Goal: Task Accomplishment & Management: Complete application form

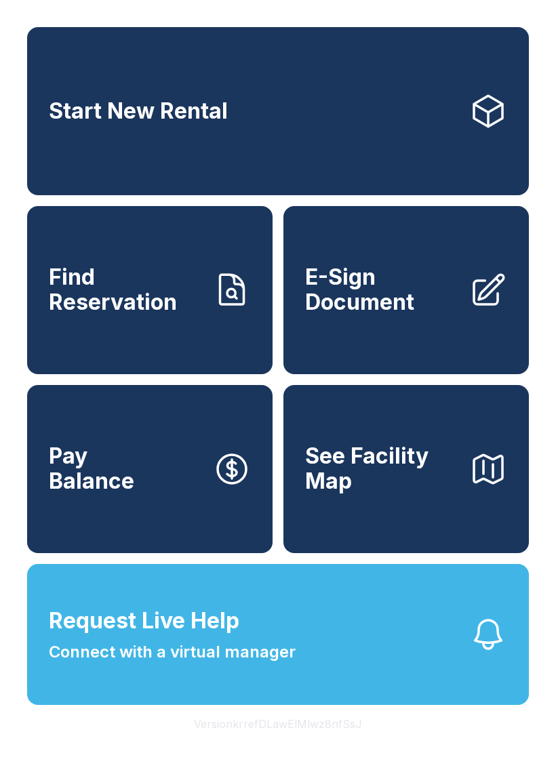
click at [178, 315] on span "Find Reservation" at bounding box center [125, 289] width 153 height 49
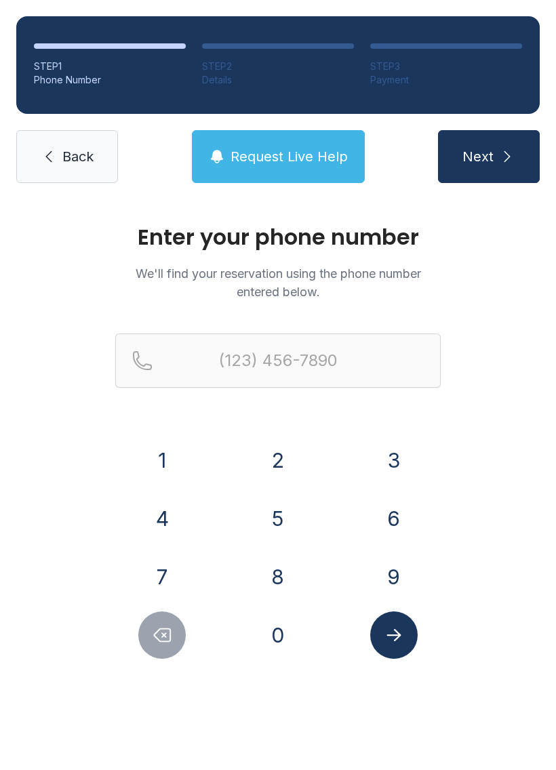
click at [283, 466] on button "2" at bounding box center [277, 460] width 47 height 47
click at [393, 521] on button "6" at bounding box center [393, 518] width 47 height 47
click at [410, 574] on button "9" at bounding box center [393, 576] width 47 height 47
click at [169, 522] on button "4" at bounding box center [161, 518] width 47 height 47
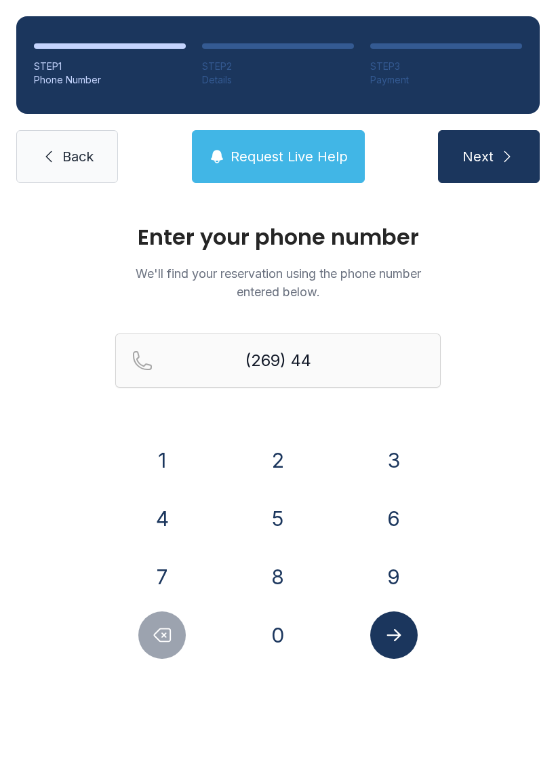
click at [271, 524] on button "5" at bounding box center [277, 518] width 47 height 47
click at [182, 571] on button "7" at bounding box center [161, 576] width 47 height 47
click at [269, 471] on button "2" at bounding box center [277, 460] width 47 height 47
click at [167, 582] on button "7" at bounding box center [161, 576] width 47 height 47
click at [283, 635] on button "0" at bounding box center [277, 635] width 47 height 47
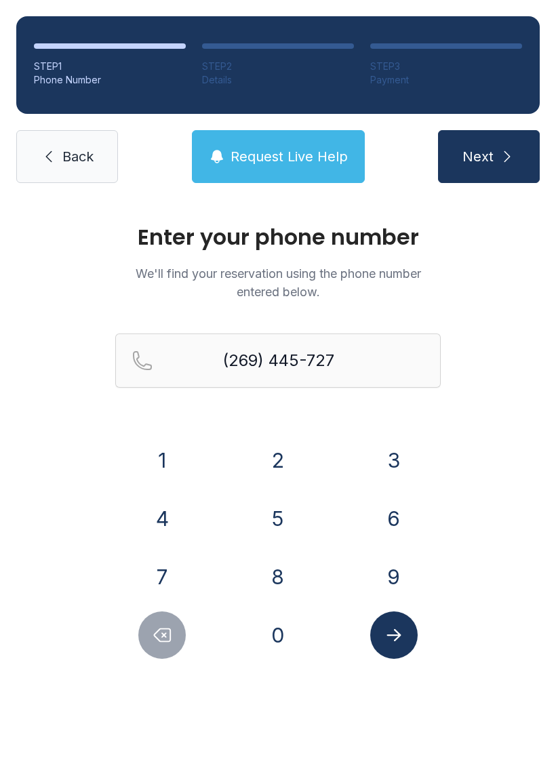
type input "[PHONE_NUMBER]"
click at [382, 650] on button "Submit lookup form" at bounding box center [393, 635] width 47 height 47
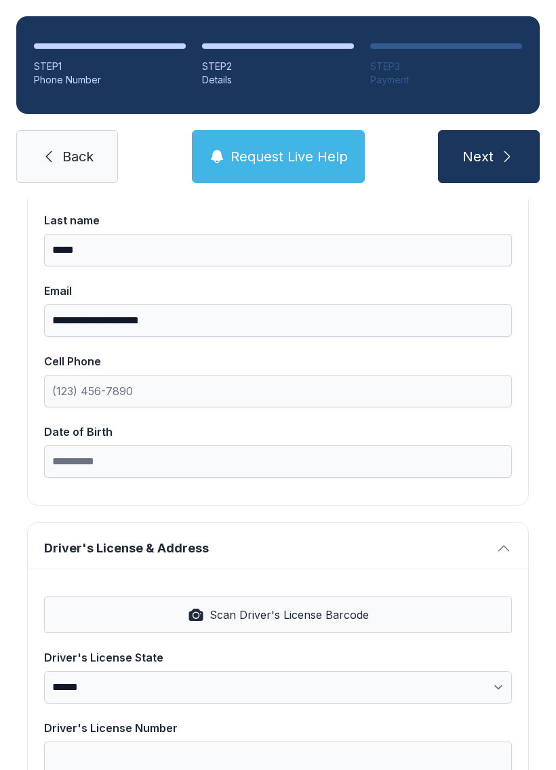
scroll to position [213, 0]
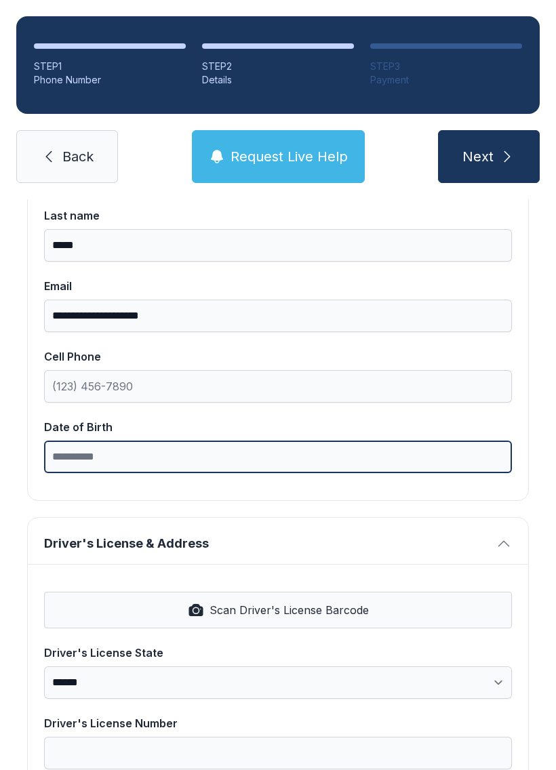
click at [252, 460] on input "Date of Birth" at bounding box center [278, 457] width 468 height 33
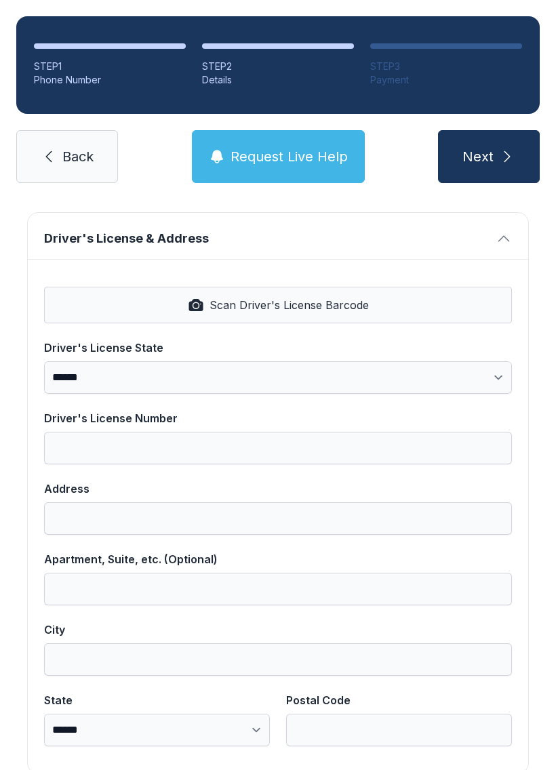
scroll to position [521, 0]
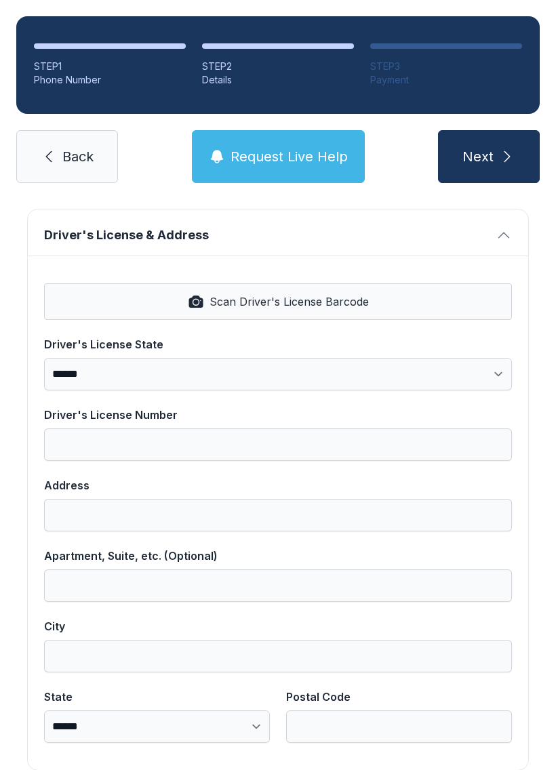
type input "**********"
click at [285, 295] on span "Scan Driver's License Barcode" at bounding box center [289, 302] width 159 height 16
select select "**"
type input "**********"
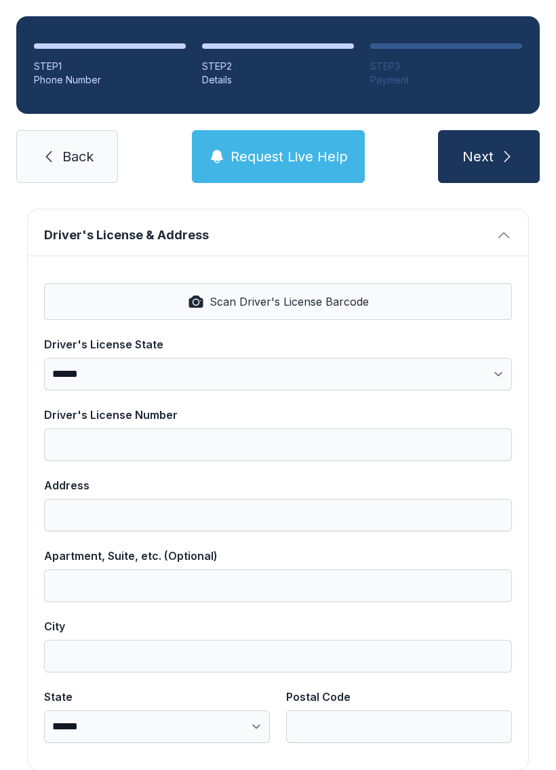
type input "**********"
select select "**"
type input "*****"
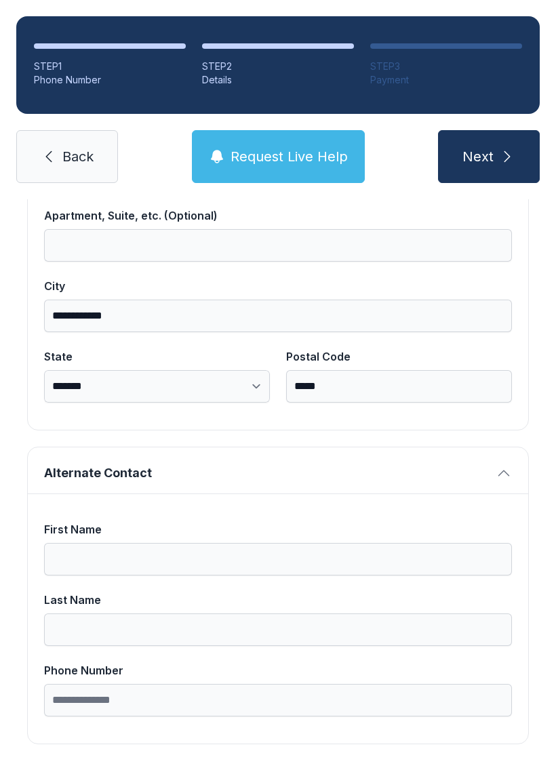
scroll to position [860, 0]
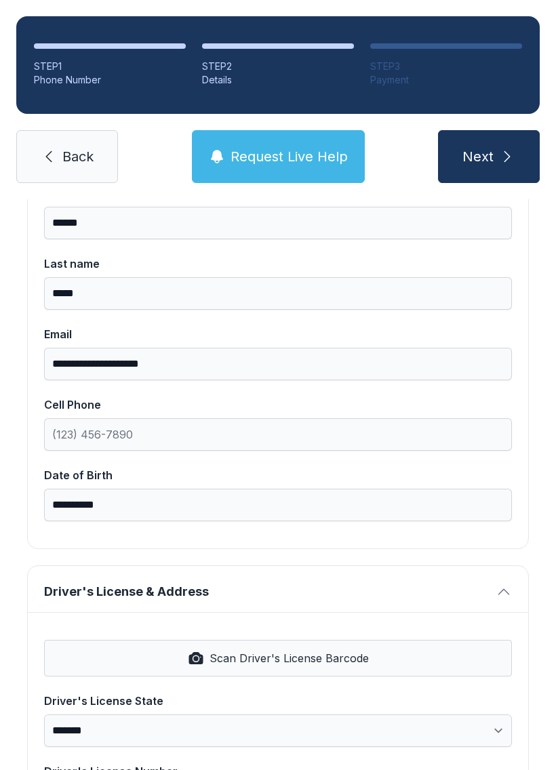
click at [498, 155] on button "Next" at bounding box center [489, 156] width 102 height 53
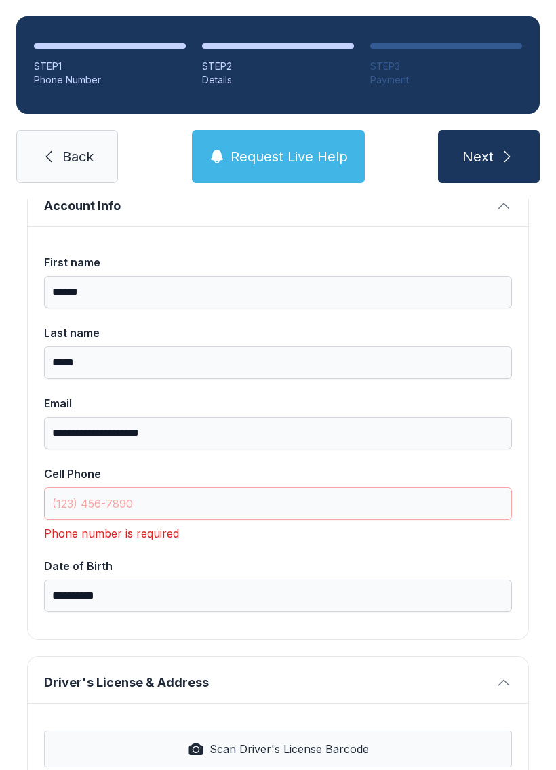
scroll to position [95, 0]
click at [485, 155] on span "Next" at bounding box center [477, 156] width 31 height 19
type input "*"
click at [216, 511] on input "Cell Phone" at bounding box center [278, 504] width 468 height 33
type input "("
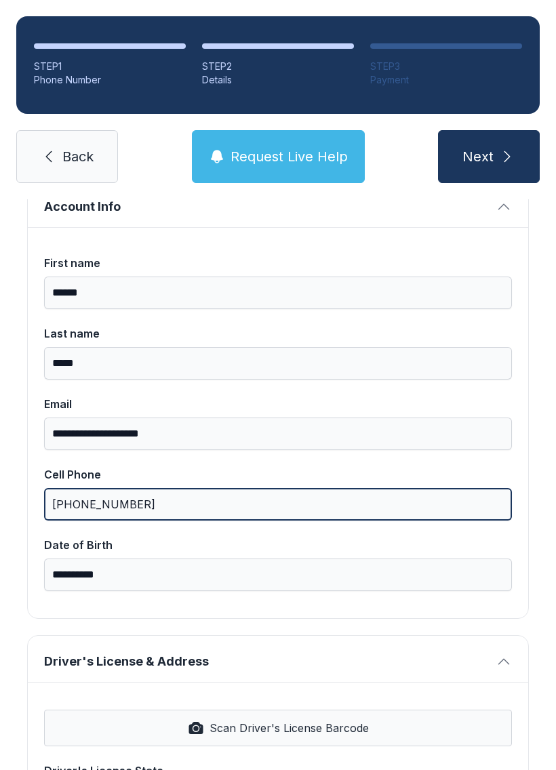
type input "[PHONE_NUMBER]"
click at [488, 157] on button "Next" at bounding box center [489, 156] width 102 height 53
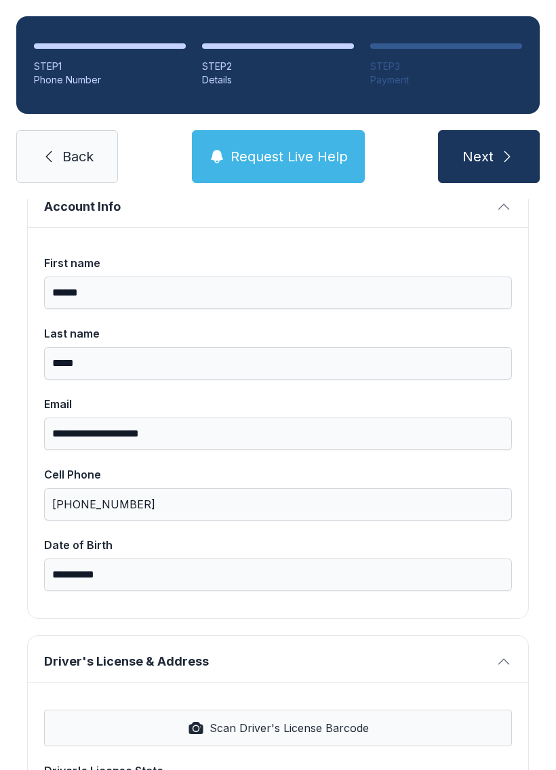
click at [489, 145] on button "Next" at bounding box center [489, 156] width 102 height 53
click at [492, 155] on span "Next" at bounding box center [477, 156] width 31 height 19
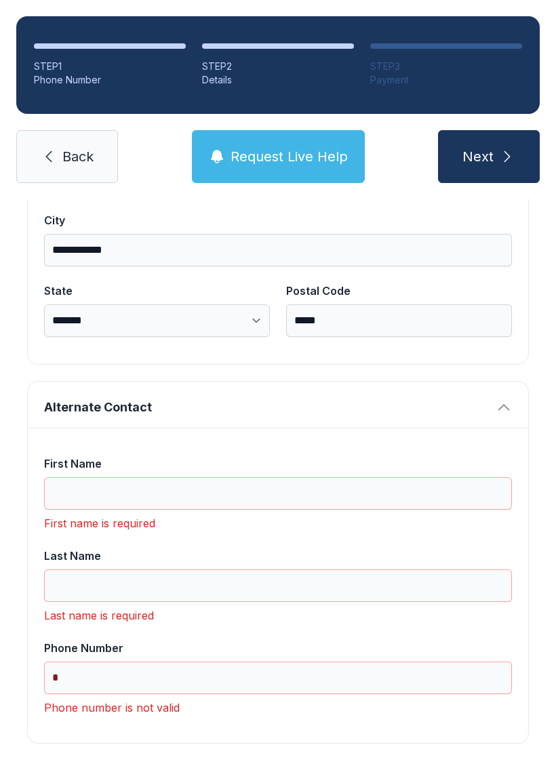
click at [490, 156] on span "Next" at bounding box center [477, 156] width 31 height 19
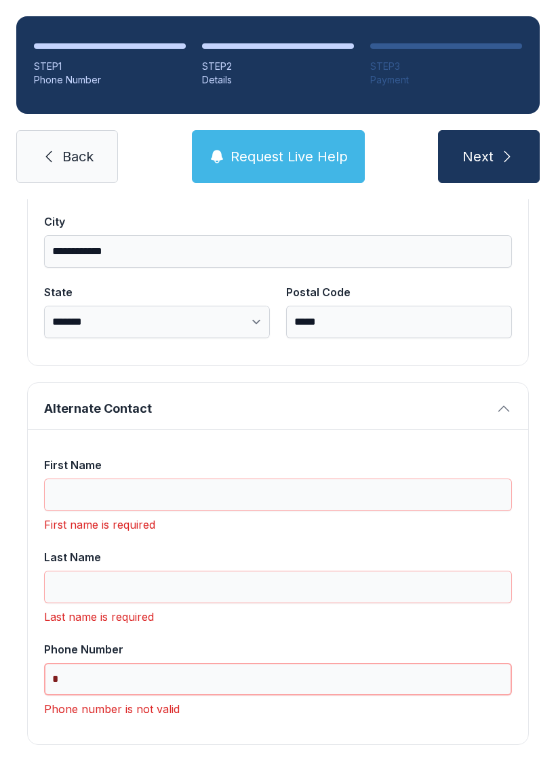
scroll to position [926, 0]
click at [488, 157] on button "Next" at bounding box center [489, 156] width 102 height 53
click at [494, 161] on button "Next" at bounding box center [489, 156] width 102 height 53
click at [479, 155] on span "Next" at bounding box center [477, 156] width 31 height 19
type input "*"
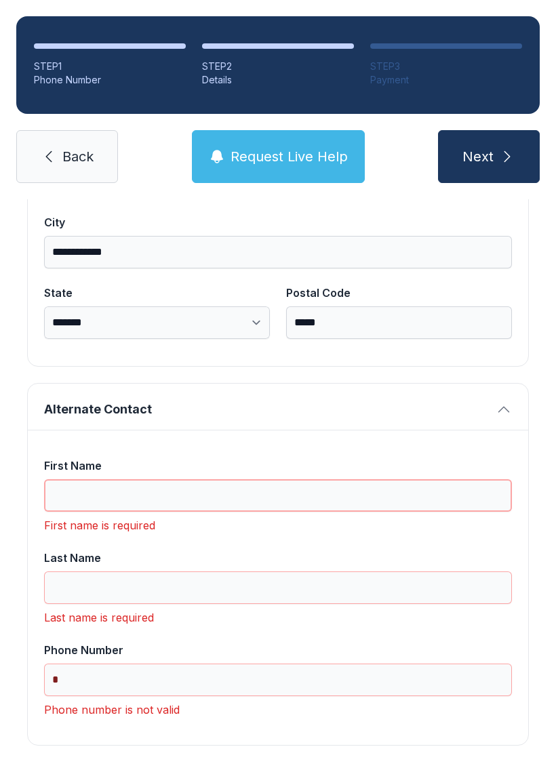
click at [237, 494] on input "First Name" at bounding box center [278, 495] width 468 height 33
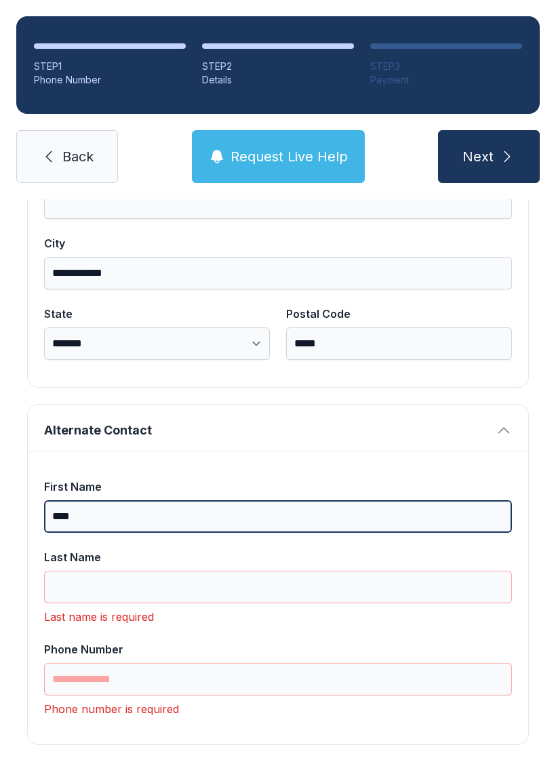
scroll to position [904, 0]
type input "****"
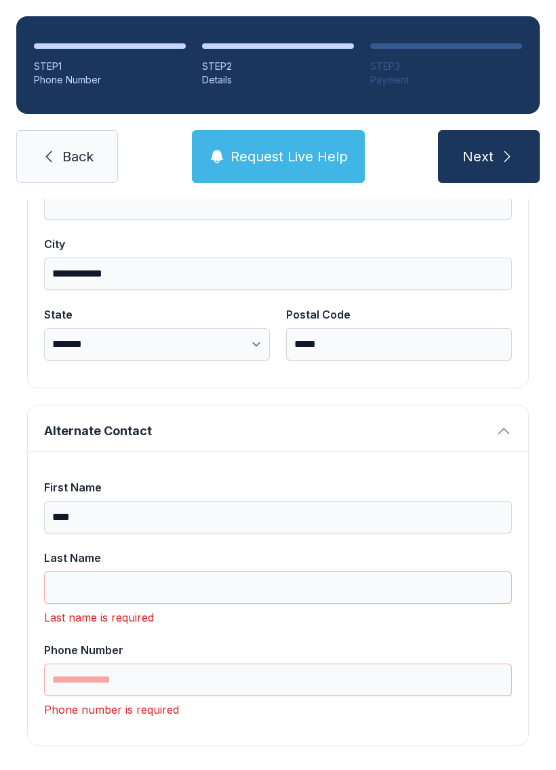
click at [224, 546] on div "First Name **** Last Name Last name is required Phone Number Phone number is re…" at bounding box center [278, 598] width 468 height 239
click at [244, 582] on input "Last Name" at bounding box center [278, 588] width 468 height 33
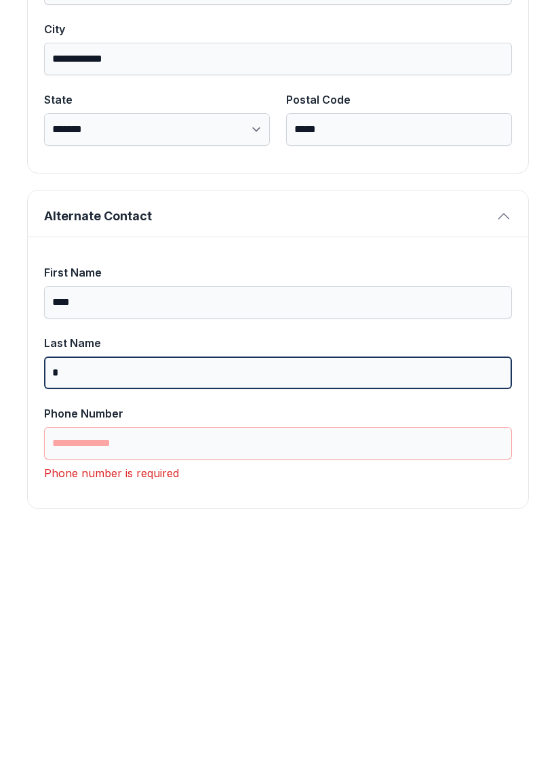
scroll to position [882, 0]
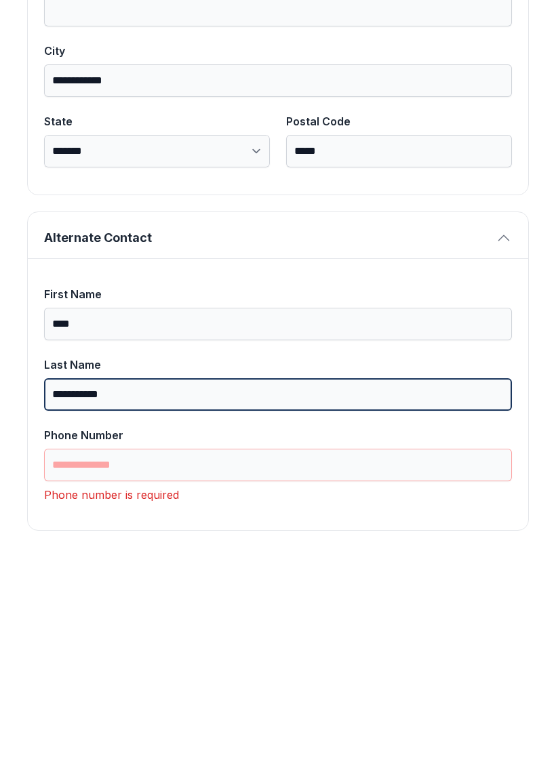
type input "**********"
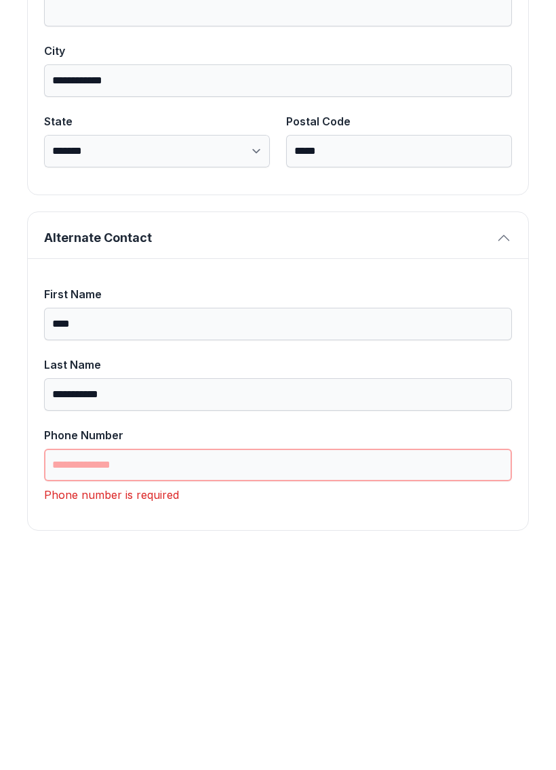
click at [195, 664] on input "Phone Number" at bounding box center [278, 680] width 468 height 33
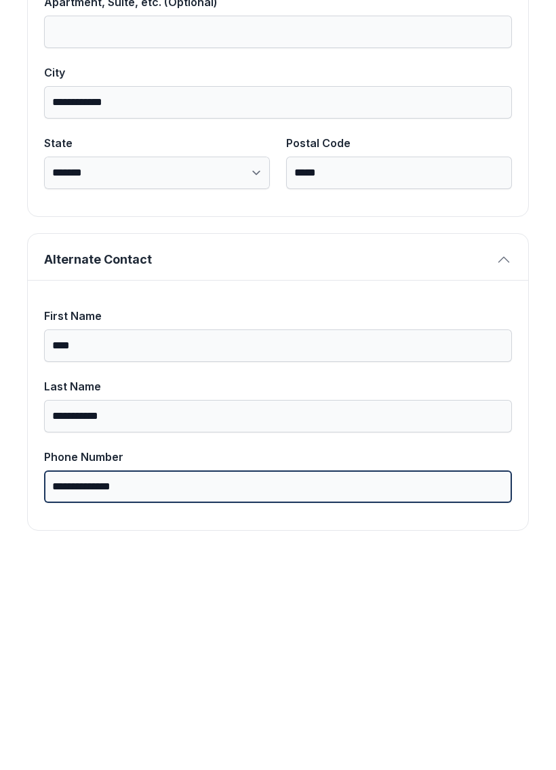
type input "**********"
click at [488, 130] on button "Next" at bounding box center [489, 156] width 102 height 53
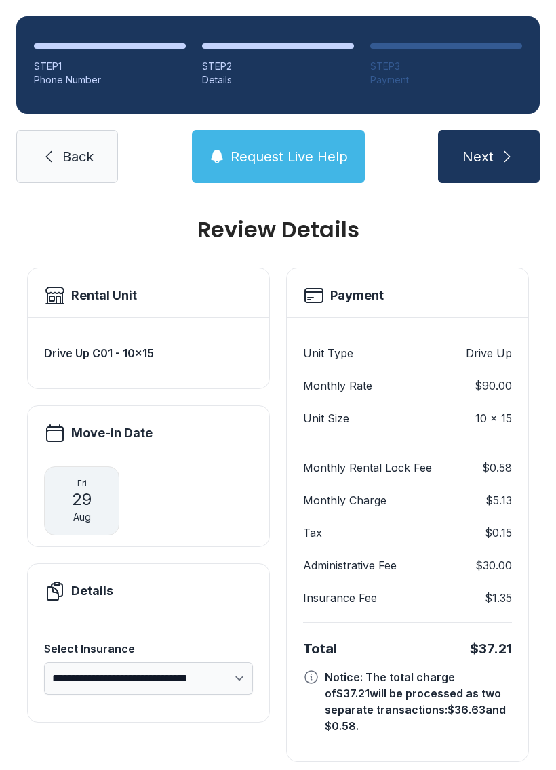
click at [501, 148] on icon "submit" at bounding box center [507, 156] width 16 height 16
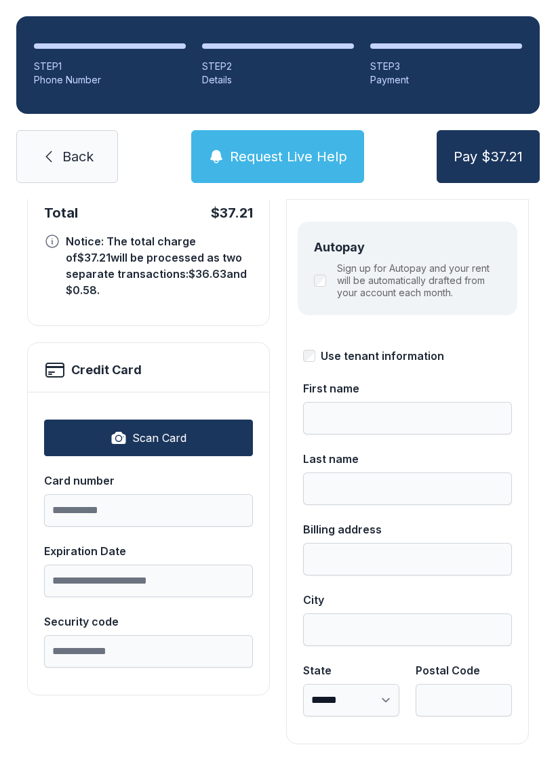
scroll to position [148, 0]
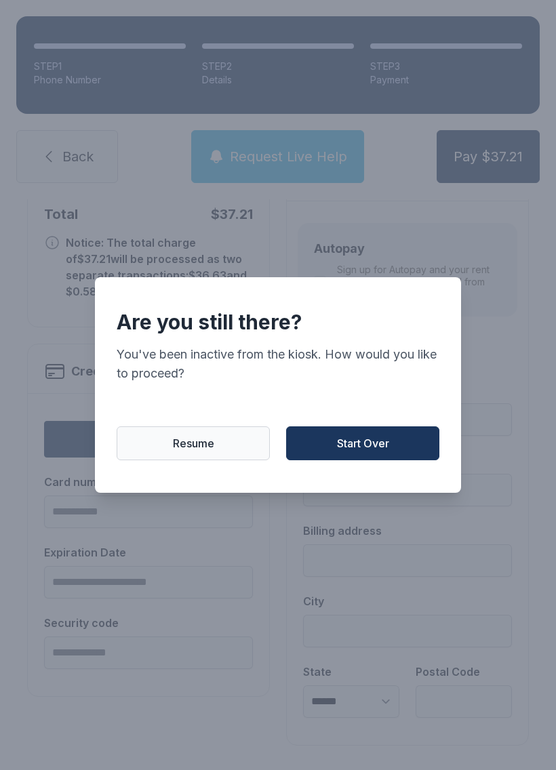
click at [188, 452] on span "Resume" at bounding box center [193, 443] width 41 height 16
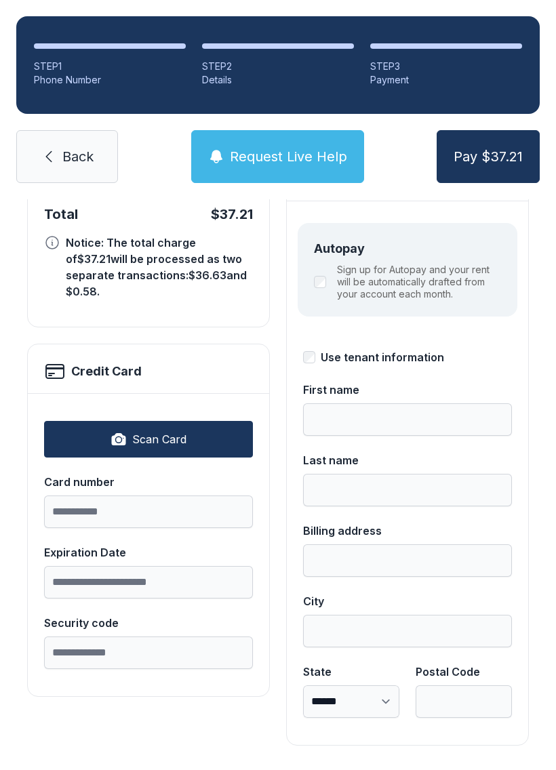
click at [56, 148] on link "Back" at bounding box center [67, 156] width 102 height 53
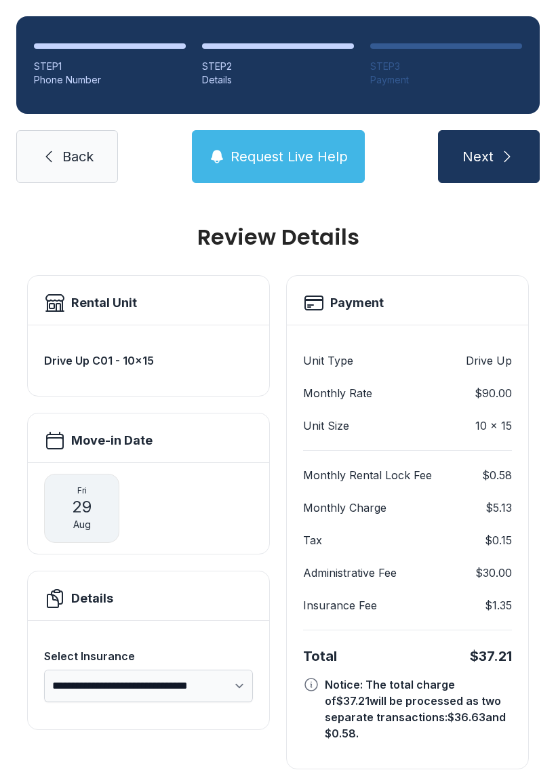
click at [65, 168] on link "Back" at bounding box center [67, 156] width 102 height 53
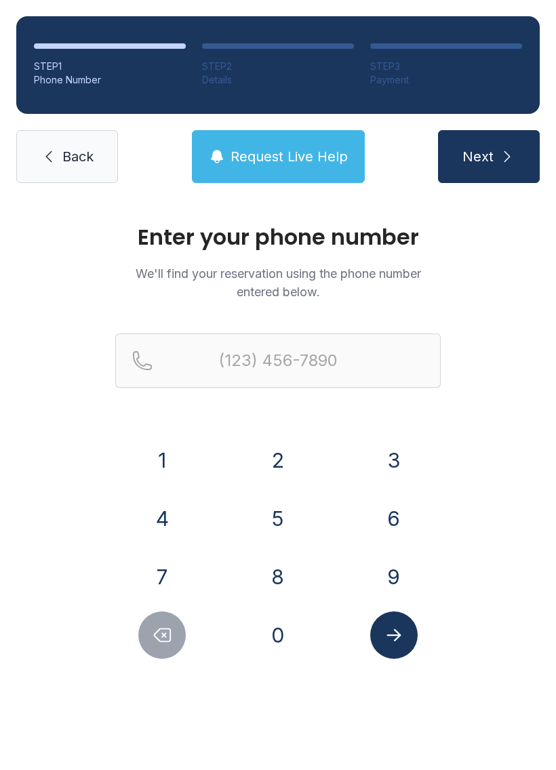
click at [58, 156] on link "Back" at bounding box center [67, 156] width 102 height 53
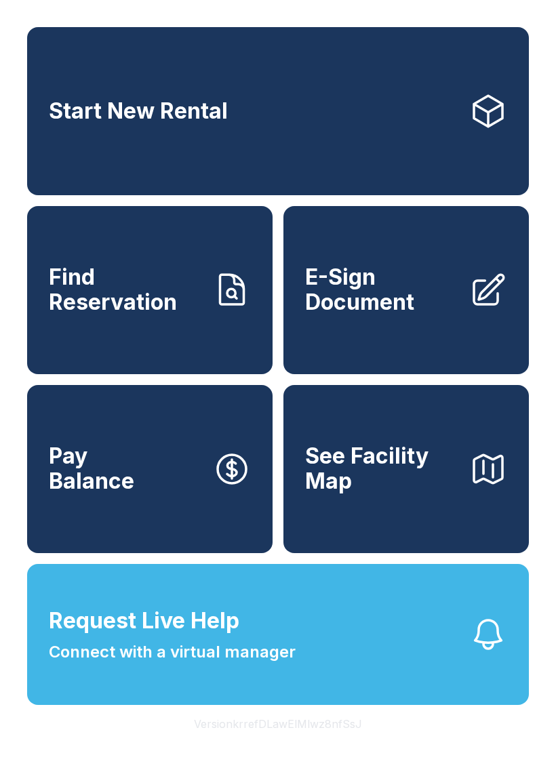
click at [394, 305] on span "E-Sign Document" at bounding box center [381, 289] width 153 height 49
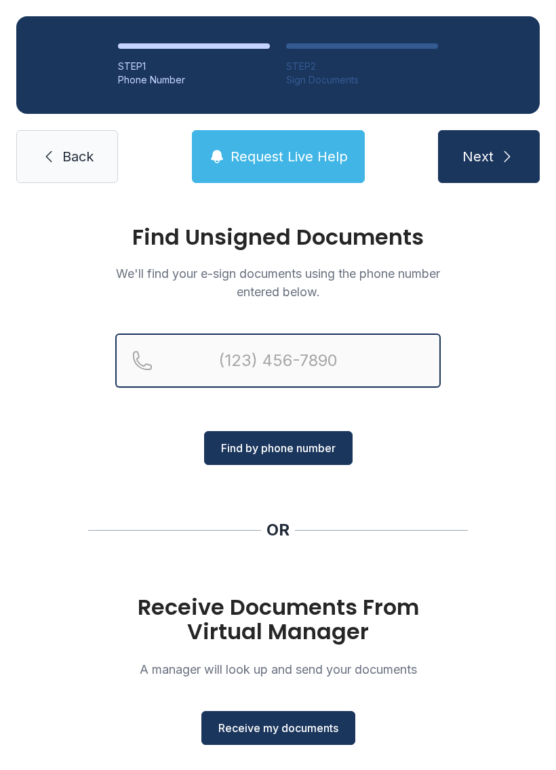
click at [298, 352] on input "Reservation phone number" at bounding box center [277, 361] width 325 height 54
type input "("
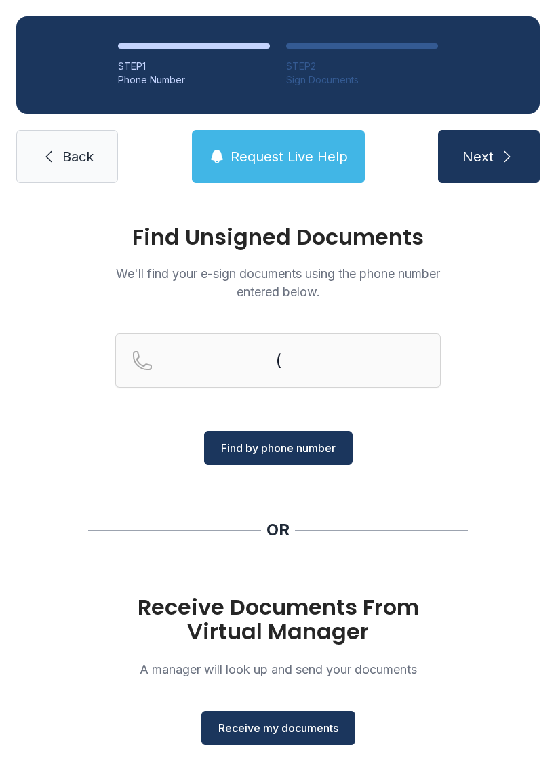
click at [506, 432] on div "Find Unsigned Documents We'll find your e-sign documents using the phone number…" at bounding box center [278, 499] width 556 height 600
click at [285, 734] on span "Receive my documents" at bounding box center [278, 728] width 120 height 16
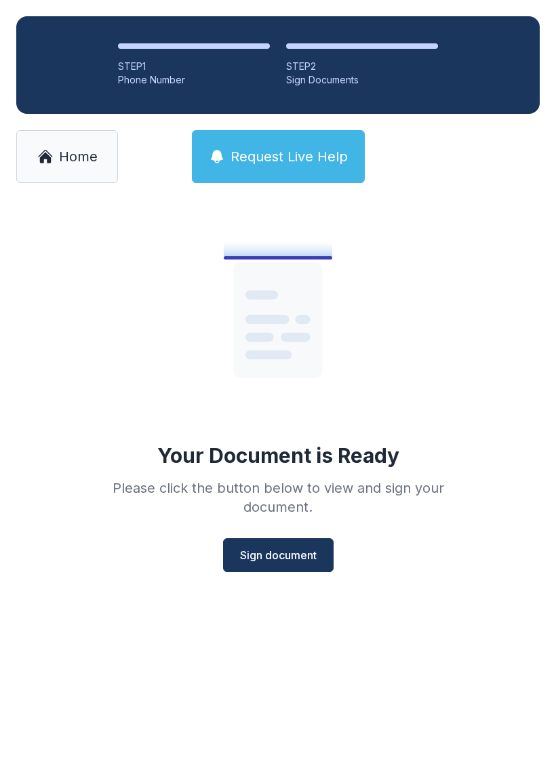
click at [274, 557] on span "Sign document" at bounding box center [278, 555] width 77 height 16
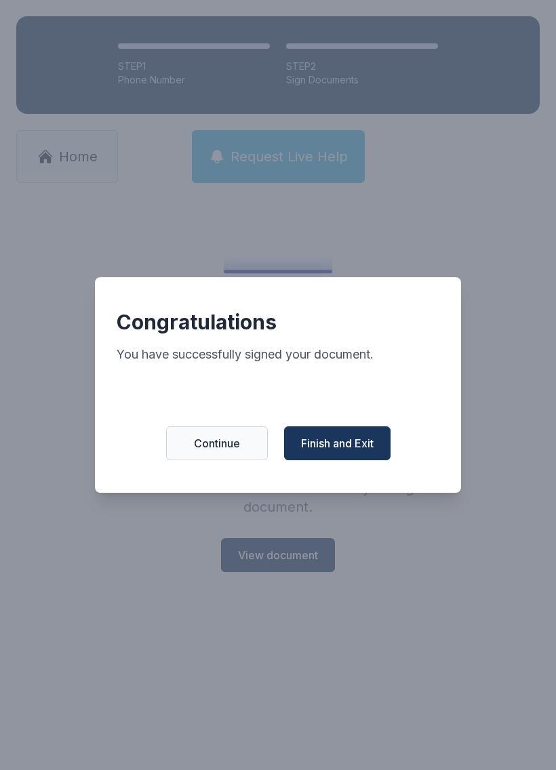
click at [344, 452] on span "Finish and Exit" at bounding box center [337, 443] width 73 height 16
